Goal: Task Accomplishment & Management: Manage account settings

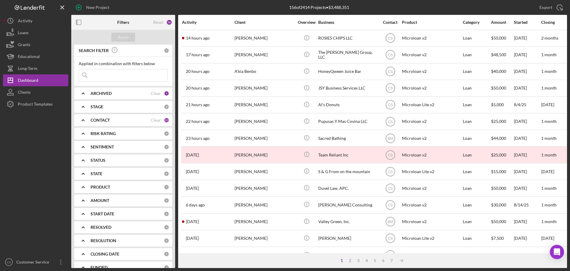
click at [24, 131] on div at bounding box center [35, 183] width 65 height 146
click at [37, 81] on div "Dashboard" at bounding box center [28, 80] width 20 height 13
click at [54, 123] on div at bounding box center [35, 183] width 65 height 146
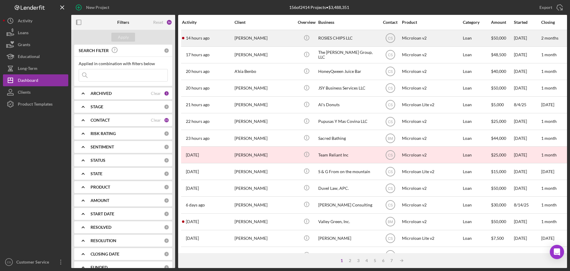
click at [284, 37] on div "[PERSON_NAME]" at bounding box center [264, 38] width 59 height 16
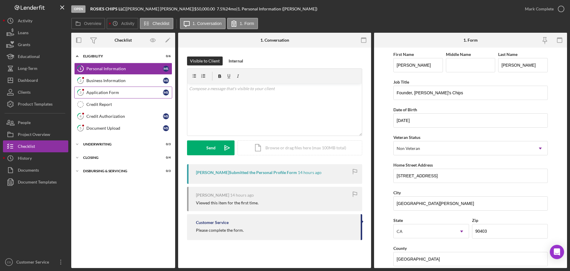
click at [128, 93] on div "Application Form" at bounding box center [124, 92] width 77 height 5
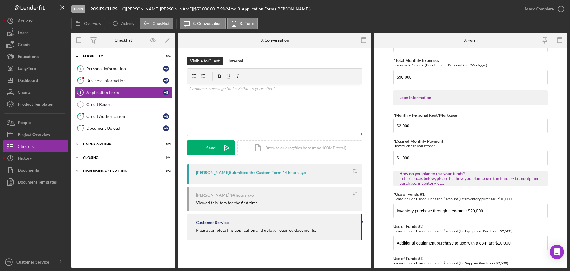
scroll to position [296, 0]
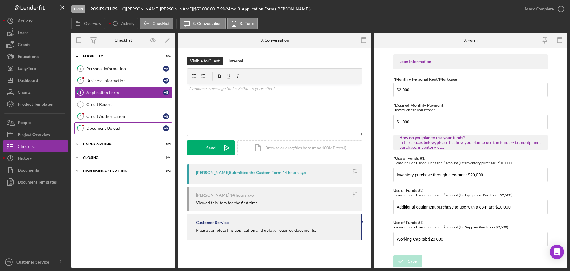
click at [106, 126] on div "Document Upload" at bounding box center [124, 128] width 77 height 5
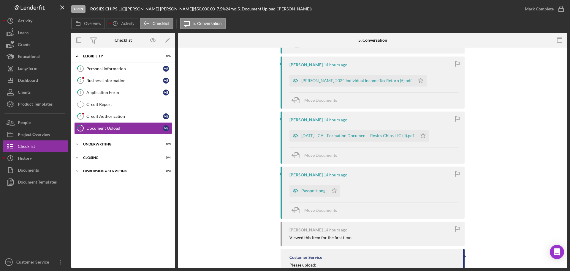
scroll to position [297, 0]
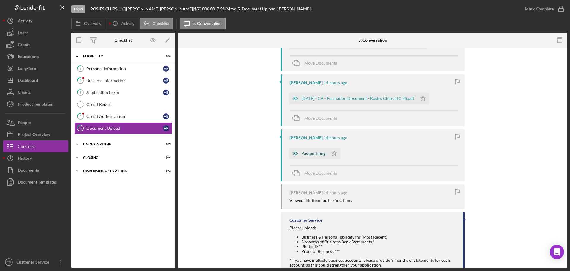
click at [306, 155] on div "Passport.png" at bounding box center [313, 153] width 24 height 5
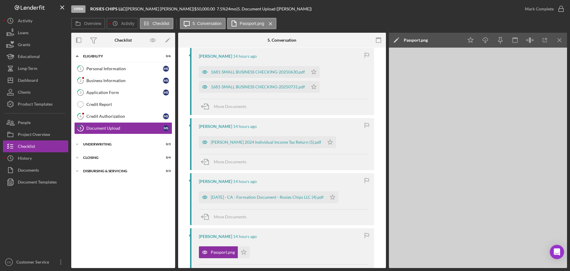
scroll to position [196, 0]
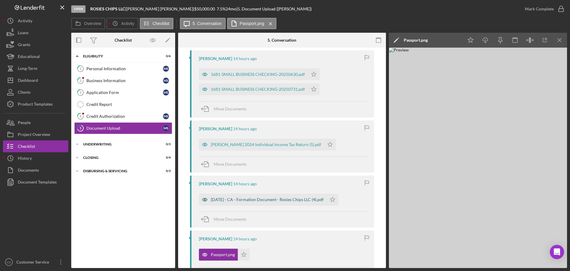
click at [248, 197] on div "[DATE] - CA - Formation Document - Rosies Chips LLC (4).pdf" at bounding box center [267, 199] width 113 height 5
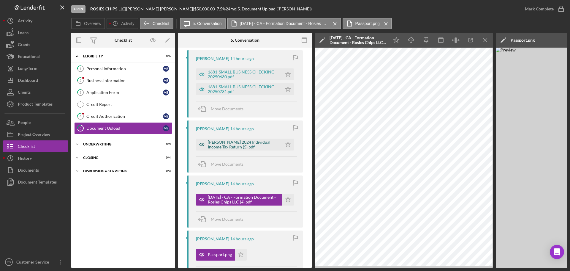
click at [246, 145] on div "[PERSON_NAME] 2024 Individual Income Tax Return (5).pdf" at bounding box center [243, 145] width 71 height 10
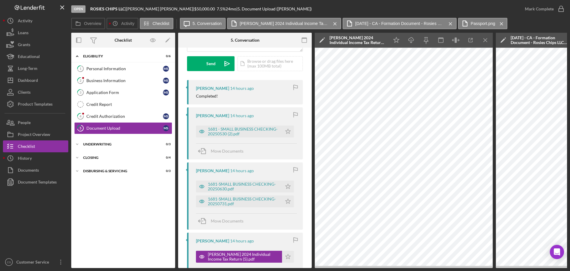
scroll to position [137, 0]
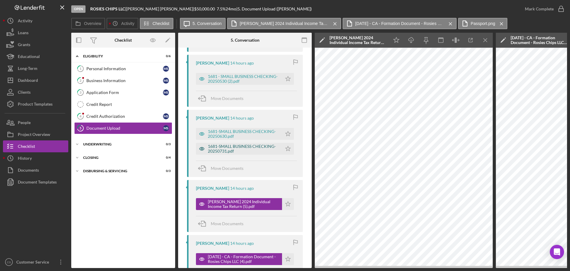
drag, startPoint x: 242, startPoint y: 148, endPoint x: 243, endPoint y: 144, distance: 3.7
click at [242, 148] on div "1681-SMALL BUSINESS CHECKING-20250731.pdf" at bounding box center [243, 149] width 71 height 10
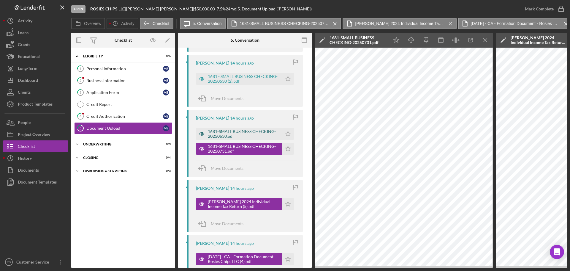
click at [245, 135] on div "1681-SMALL BUSINESS CHECKING-20250630.pdf" at bounding box center [243, 134] width 71 height 10
click at [244, 76] on div "1681 - SMALL BUSINESS CHECKING-20250530 (2).pdf" at bounding box center [243, 79] width 71 height 10
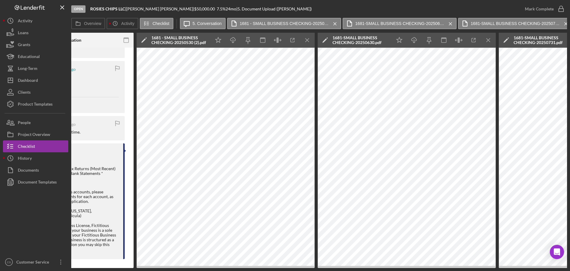
scroll to position [0, 0]
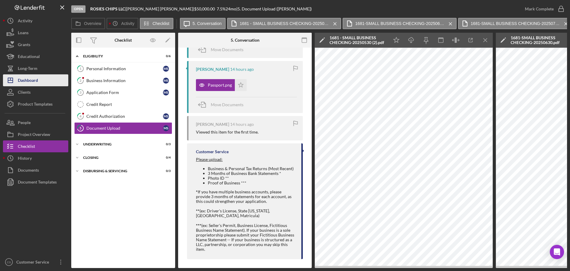
click at [40, 83] on button "Icon/Dashboard Dashboard" at bounding box center [35, 80] width 65 height 12
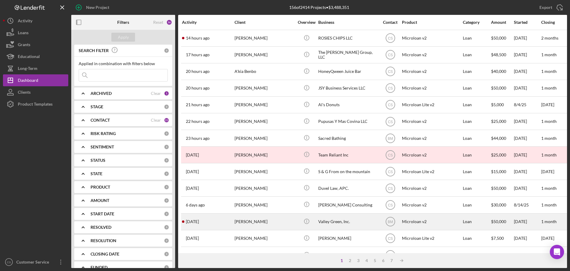
click at [274, 222] on div "[PERSON_NAME]" at bounding box center [264, 222] width 59 height 16
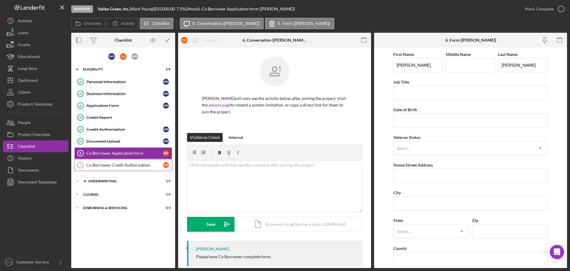
click at [138, 167] on div "Co Borrower Credit Authorization" at bounding box center [124, 164] width 77 height 5
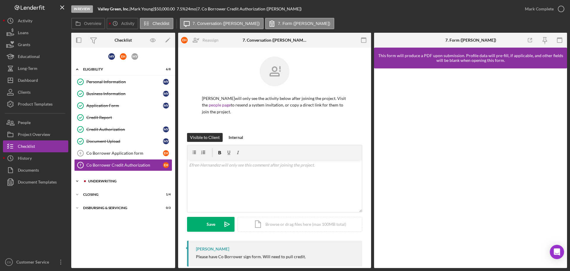
click at [118, 184] on div "Icon/Expander Underwriting 1 / 3" at bounding box center [123, 181] width 104 height 12
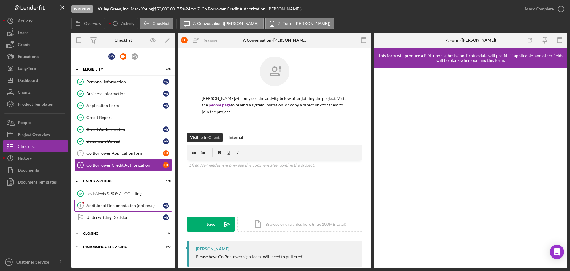
click at [112, 208] on link "8 Additional Documentation (optional) M Y" at bounding box center [123, 205] width 98 height 12
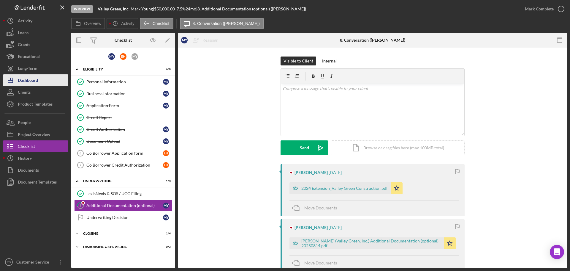
click at [30, 83] on div "Dashboard" at bounding box center [28, 80] width 20 height 13
